Goal: Find specific page/section: Find specific page/section

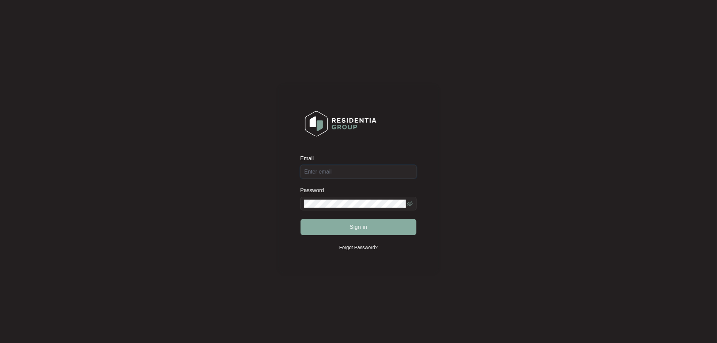
type input "[EMAIL_ADDRESS][DOMAIN_NAME]"
click at [352, 225] on span "Sign in" at bounding box center [359, 227] width 18 height 8
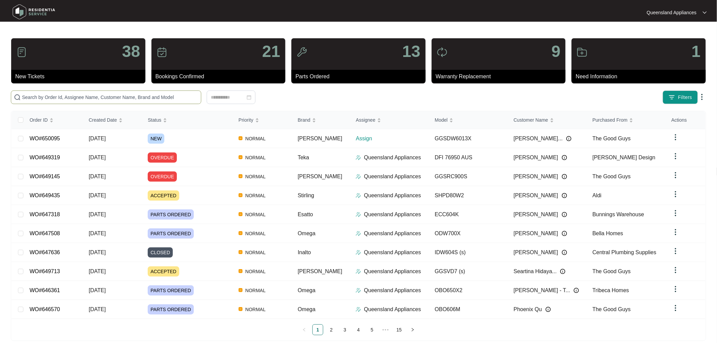
click at [136, 94] on input "text" at bounding box center [110, 96] width 176 height 7
paste input "650095"
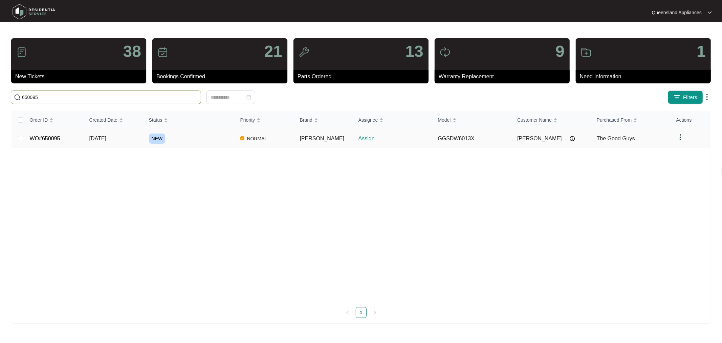
type input "650095"
click at [55, 136] on link "WO#650095" at bounding box center [45, 138] width 30 height 6
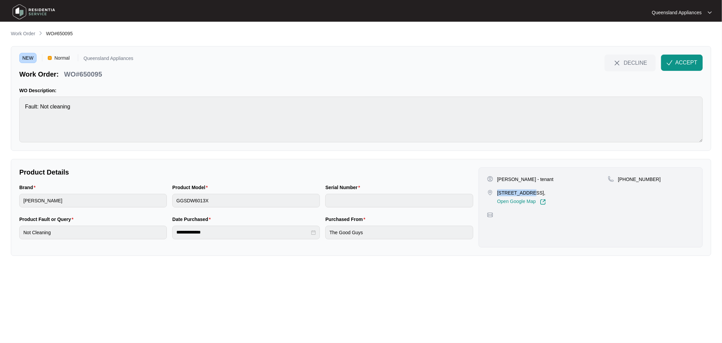
drag, startPoint x: 498, startPoint y: 192, endPoint x: 531, endPoint y: 191, distance: 32.5
click at [352, 191] on p "[STREET_ADDRESS]," at bounding box center [522, 192] width 49 height 7
copy p "8/73 Homebush"
click at [352, 61] on span "ACCEPT" at bounding box center [687, 63] width 22 height 8
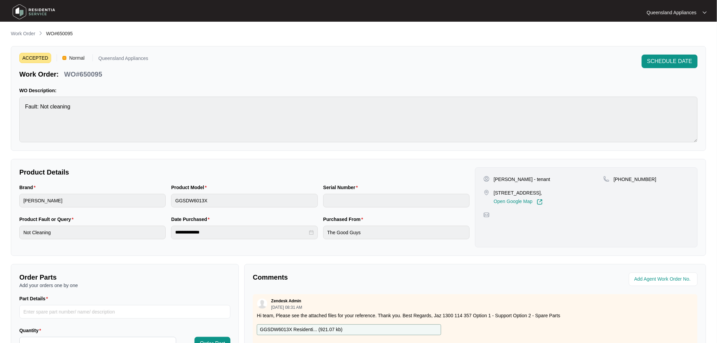
click at [96, 73] on p "WO#650095" at bounding box center [83, 73] width 38 height 9
copy p "650095"
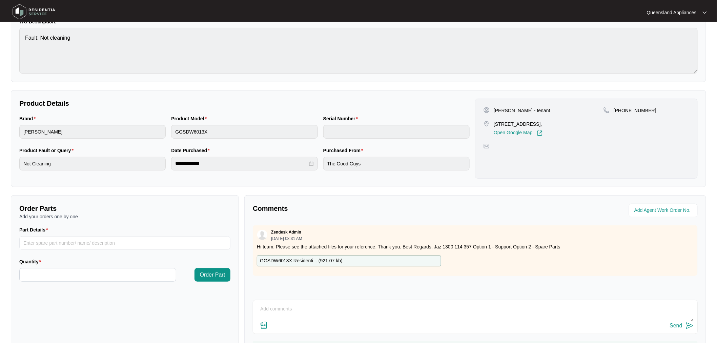
scroll to position [75, 0]
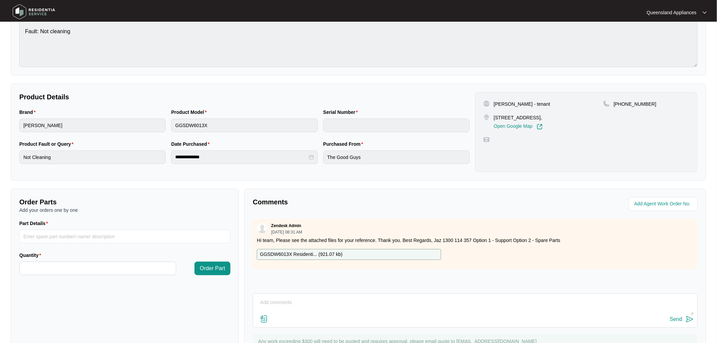
click at [352, 100] on div "[PERSON_NAME] - tenant [STREET_ADDRESS], Open Google Map [PHONE_NUMBER]" at bounding box center [586, 132] width 223 height 80
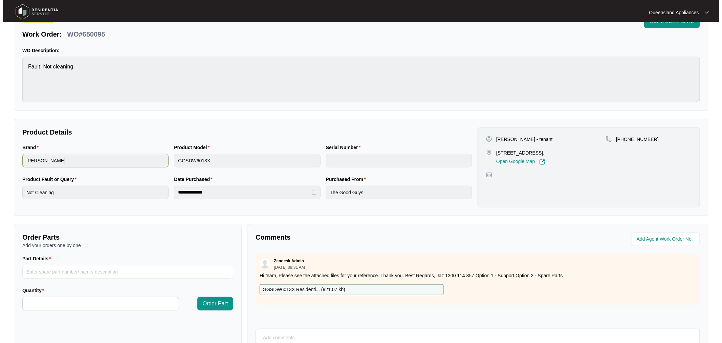
scroll to position [0, 0]
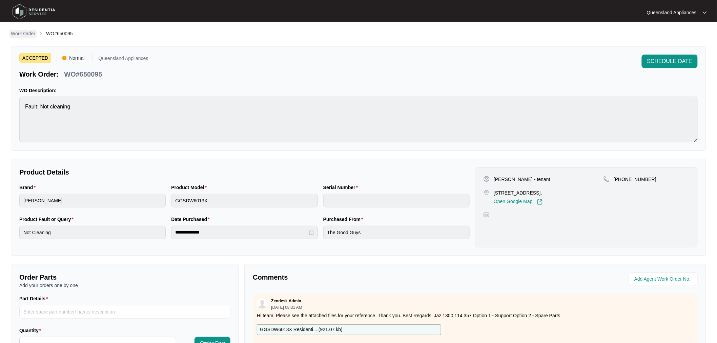
click at [30, 32] on p "Work Order" at bounding box center [23, 33] width 24 height 7
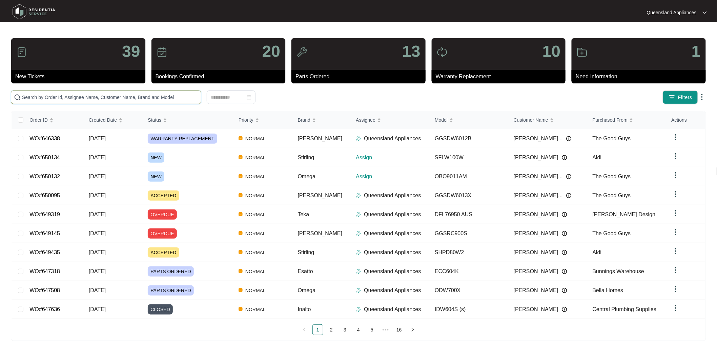
click at [69, 98] on input "text" at bounding box center [110, 96] width 176 height 7
paste input "650132"
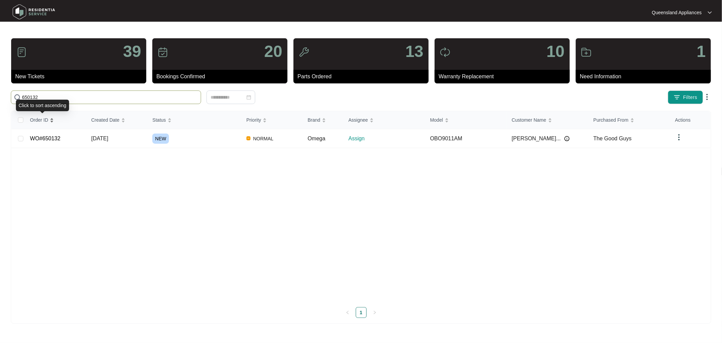
type input "650132"
click at [30, 125] on div "Order ID" at bounding box center [42, 119] width 24 height 9
click at [35, 138] on link "WO#650132" at bounding box center [45, 138] width 30 height 6
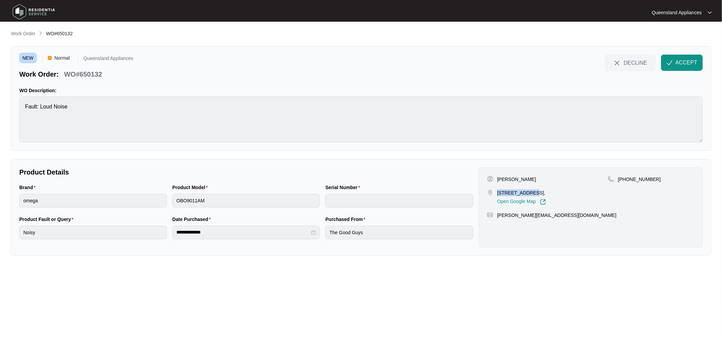
drag, startPoint x: 497, startPoint y: 192, endPoint x: 530, endPoint y: 194, distance: 32.6
click at [352, 194] on p "[STREET_ADDRESS]," at bounding box center [522, 192] width 49 height 7
copy p "28-30 Couldery"
